Goal: Complete application form: Complete application form

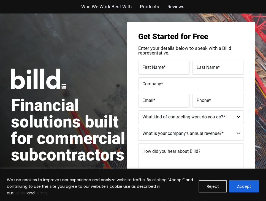
click at [243, 184] on button "Accept" at bounding box center [244, 186] width 30 height 12
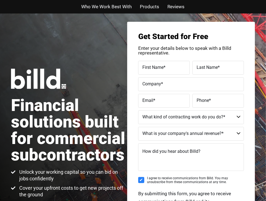
click at [162, 68] on span "First Name" at bounding box center [152, 67] width 21 height 5
click at [162, 68] on input "First Name *" at bounding box center [164, 68] width 52 height 14
click at [162, 66] on label "First Name *" at bounding box center [163, 64] width 45 height 8
click at [162, 66] on input "First Name *" at bounding box center [164, 68] width 52 height 14
click at [157, 69] on input "First Name *" at bounding box center [164, 68] width 52 height 14
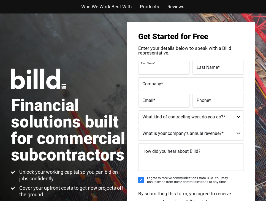
click at [158, 73] on input "First Name *" at bounding box center [164, 68] width 52 height 14
type input "Jonathan"
type input "RLA"
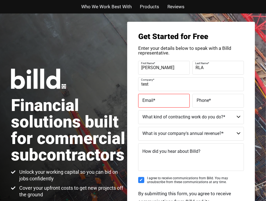
drag, startPoint x: 188, startPoint y: 80, endPoint x: 184, endPoint y: 73, distance: 7.9
click at [188, 80] on label "Company *" at bounding box center [190, 80] width 99 height 8
click at [188, 80] on input "test" at bounding box center [191, 84] width 106 height 14
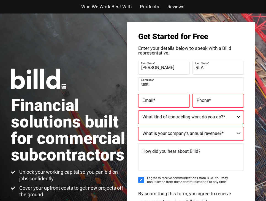
click at [166, 87] on input "test" at bounding box center [191, 84] width 106 height 14
type input "testRLA"
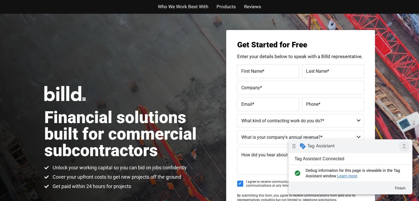
click at [404, 149] on icon "collapse_all" at bounding box center [404, 146] width 11 height 11
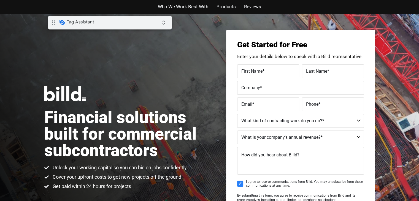
drag, startPoint x: 106, startPoint y: 24, endPoint x: 123, endPoint y: 26, distance: 17.5
click at [114, 26] on div "drag_indicator Tag Assistant expand_all" at bounding box center [110, 23] width 124 height 14
click at [262, 72] on span "First Name" at bounding box center [251, 70] width 21 height 5
click at [262, 72] on input "First Name *" at bounding box center [268, 71] width 62 height 14
drag, startPoint x: 263, startPoint y: 72, endPoint x: 258, endPoint y: 73, distance: 4.8
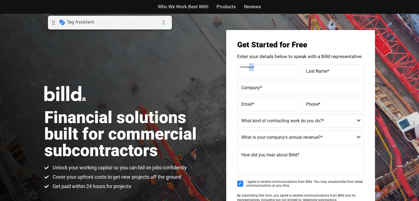
click at [258, 71] on label "First Name *" at bounding box center [267, 67] width 55 height 8
click at [258, 73] on span "First Name" at bounding box center [251, 70] width 21 height 5
click at [258, 73] on input "First Name *" at bounding box center [268, 71] width 62 height 14
click at [272, 70] on label "First Name *" at bounding box center [267, 67] width 55 height 8
click at [272, 70] on input "First Name *" at bounding box center [268, 71] width 62 height 14
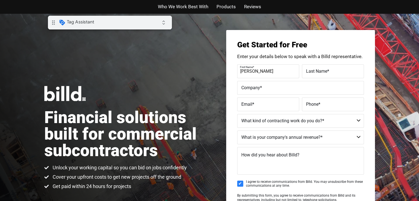
type input "[PERSON_NAME]"
type input "RLA"
type input "testRLA"
click at [257, 105] on label "Email *" at bounding box center [268, 104] width 54 height 8
click at [257, 105] on input "Email *" at bounding box center [268, 105] width 62 height 14
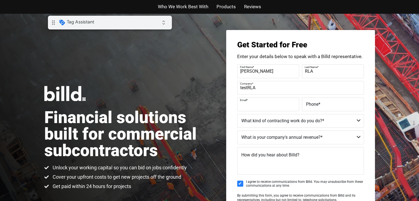
click at [268, 105] on input "Email *" at bounding box center [268, 105] width 62 height 14
type input "[EMAIL_ADDRESS][DOMAIN_NAME]"
click at [334, 107] on label "Phone *" at bounding box center [333, 104] width 54 height 8
click at [334, 107] on input "Phone *" at bounding box center [333, 105] width 62 height 14
click at [332, 102] on label "Phone *" at bounding box center [332, 100] width 55 height 8
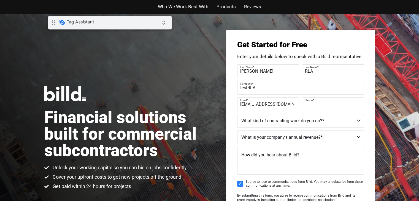
click at [332, 102] on input "Phone *" at bounding box center [333, 105] width 62 height 14
click at [324, 106] on input "Phone *" at bounding box center [333, 105] width 62 height 14
type input "(555) 123-6655"
click at [284, 133] on select "$40M + $25M - $40M $8M - $25M $4M - $8M $2M - $4M $1M - $2M Less than $1M" at bounding box center [300, 138] width 127 height 14
click at [373, 158] on div "Get Started for Free Enter your details below to speak with a Billd representat…" at bounding box center [300, 138] width 149 height 216
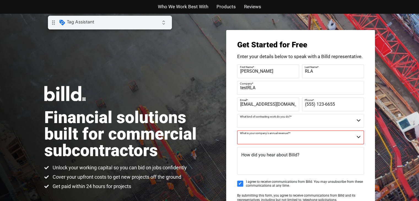
click at [292, 126] on select "Commercial Commercial and Residential Residential Not a Contractor" at bounding box center [300, 121] width 127 height 14
select select "Commercial"
click at [237, 114] on select "Commercial Commercial and Residential Residential Not a Contractor" at bounding box center [300, 121] width 127 height 14
click at [276, 140] on select "$40M + $25M - $40M $8M - $25M $4M - $8M $2M - $4M $1M - $2M Less than $1M" at bounding box center [300, 138] width 127 height 14
click at [237, 131] on select "$40M + $25M - $40M $8M - $25M $4M - $8M $2M - $4M $1M - $2M Less than $1M" at bounding box center [300, 138] width 127 height 14
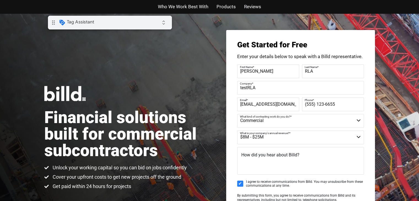
click at [263, 141] on select "$40M + $25M - $40M $8M - $25M $4M - $8M $2M - $4M $1M - $2M Less than $1M" at bounding box center [300, 138] width 127 height 14
select select "Less than $1M"
click at [237, 131] on select "$40M + $25M - $40M $8M - $25M $4M - $8M $2M - $4M $1M - $2M Less than $1M" at bounding box center [300, 138] width 127 height 14
click at [256, 160] on textarea "How did you hear about Billd?" at bounding box center [300, 161] width 127 height 28
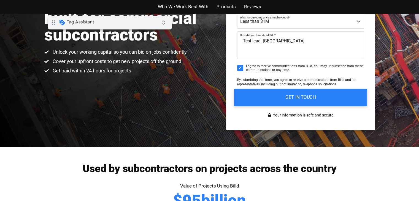
scroll to position [110, 0]
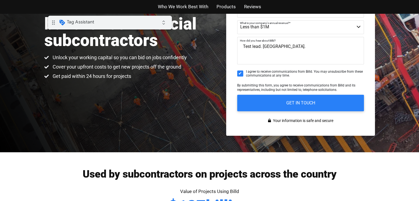
type textarea "Test lead. [GEOGRAPHIC_DATA]."
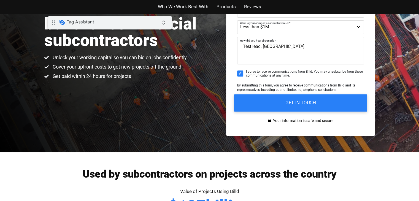
click at [282, 104] on input "GET IN TOUCH" at bounding box center [300, 102] width 133 height 17
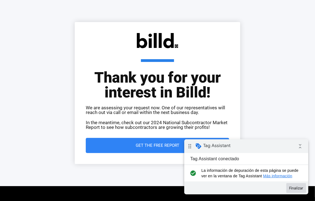
click at [290, 186] on button "Finalizar" at bounding box center [296, 188] width 20 height 10
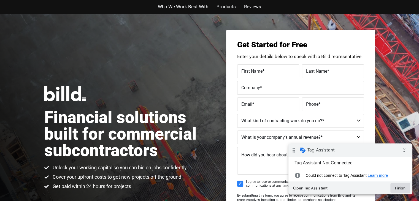
click at [402, 187] on button "Finish" at bounding box center [400, 188] width 20 height 10
